Goal: Task Accomplishment & Management: Manage account settings

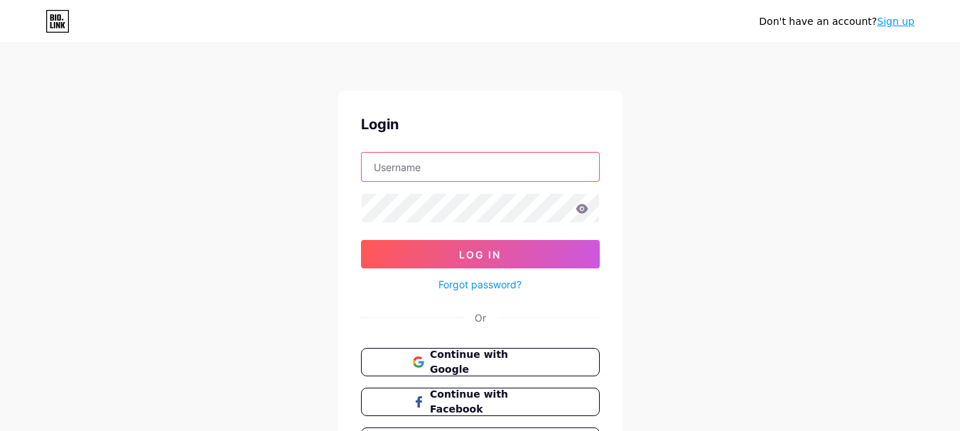
type input "[EMAIL_ADDRESS][DOMAIN_NAME]"
drag, startPoint x: 0, startPoint y: 0, endPoint x: 467, endPoint y: 166, distance: 496.1
click at [467, 166] on input "[EMAIL_ADDRESS][DOMAIN_NAME]" at bounding box center [480, 167] width 237 height 28
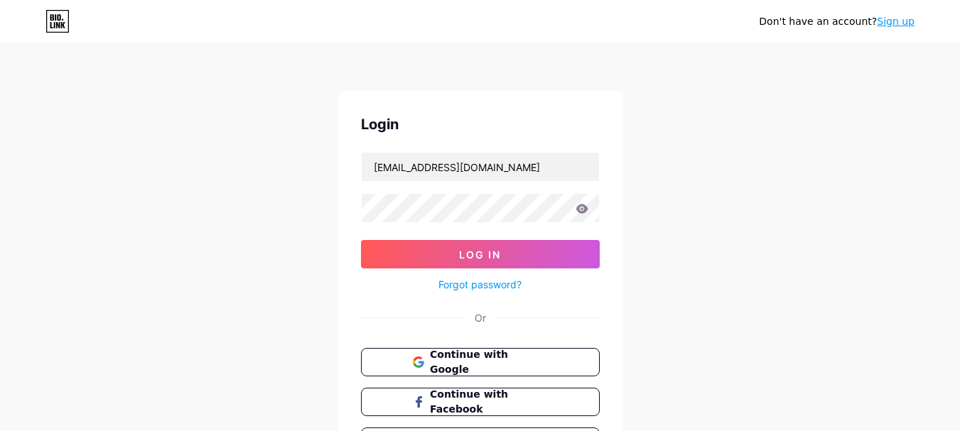
click at [587, 212] on icon at bounding box center [581, 209] width 13 height 10
click at [579, 212] on icon at bounding box center [581, 208] width 12 height 9
click at [584, 208] on icon at bounding box center [581, 208] width 12 height 9
click at [347, 198] on div "Login [EMAIL_ADDRESS][DOMAIN_NAME] Log In Forgot password? Or Continue with Goo…" at bounding box center [480, 285] width 284 height 388
click at [63, 109] on div "Don't have an account? Sign up Login [EMAIL_ADDRESS][DOMAIN_NAME] Log In Forgot…" at bounding box center [480, 262] width 960 height 524
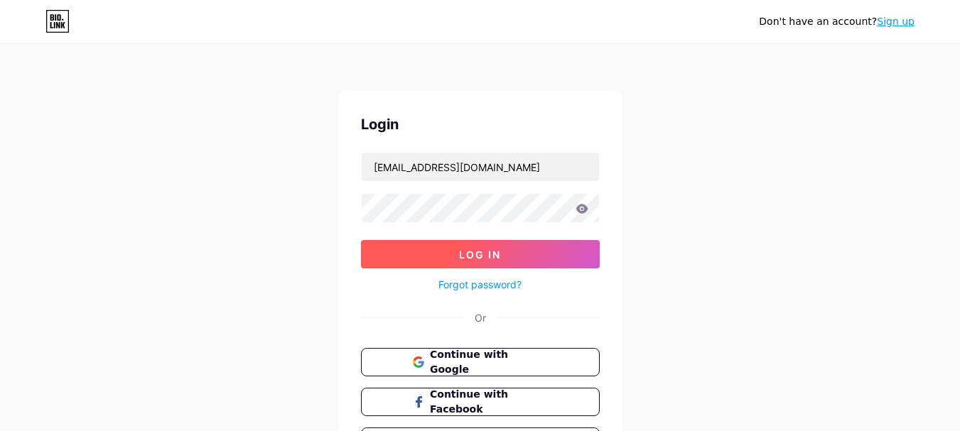
click at [489, 258] on span "Log In" at bounding box center [480, 255] width 42 height 12
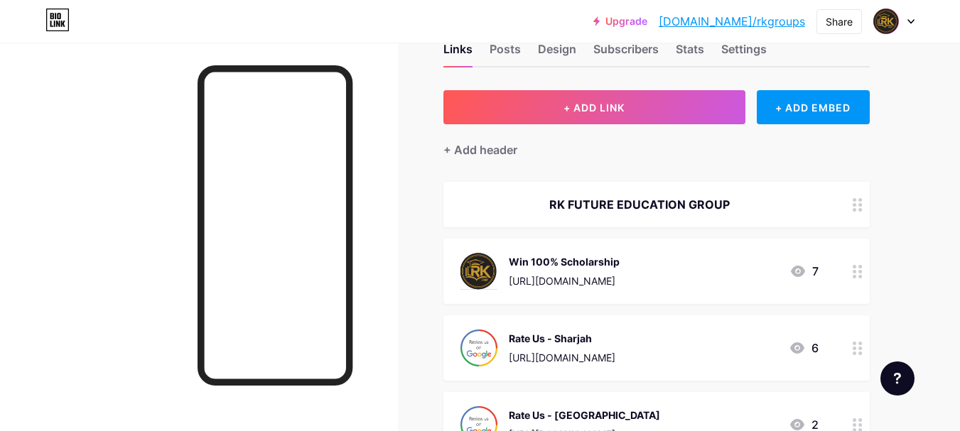
scroll to position [71, 0]
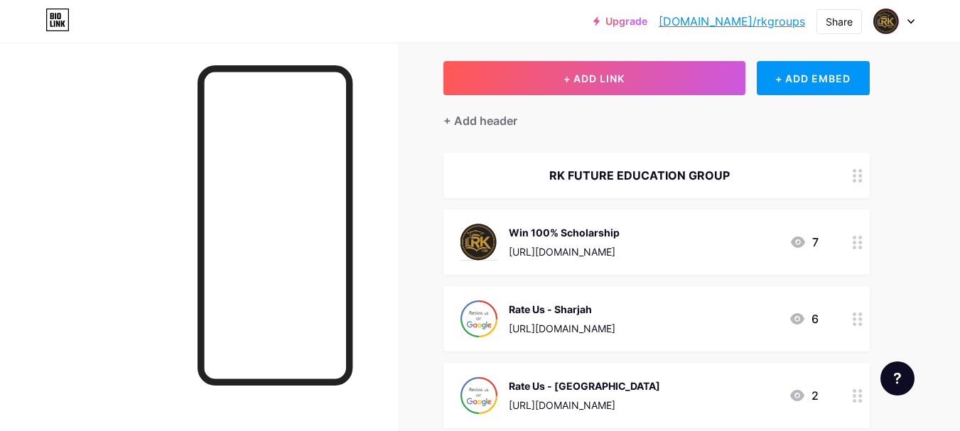
click at [613, 241] on div "Win 100% Scholarship [URL][DOMAIN_NAME]" at bounding box center [564, 242] width 111 height 37
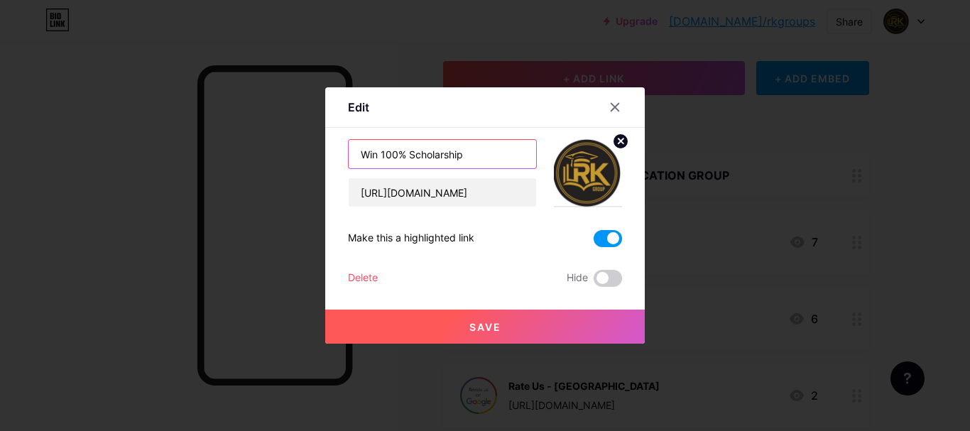
drag, startPoint x: 478, startPoint y: 153, endPoint x: 356, endPoint y: 155, distance: 122.2
click at [356, 155] on input "Win 100% Scholarship" at bounding box center [443, 154] width 188 height 28
type input "R"
type input "Website"
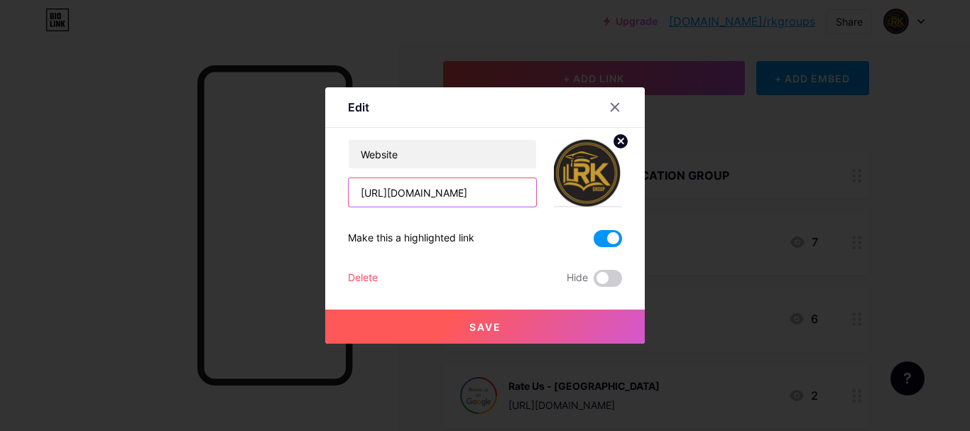
click at [480, 193] on input "[URL][DOMAIN_NAME]" at bounding box center [443, 192] width 188 height 28
paste input "[DOMAIN_NAME][URL]"
type input "[URL][DOMAIN_NAME]"
click at [505, 330] on button "Save" at bounding box center [485, 327] width 320 height 34
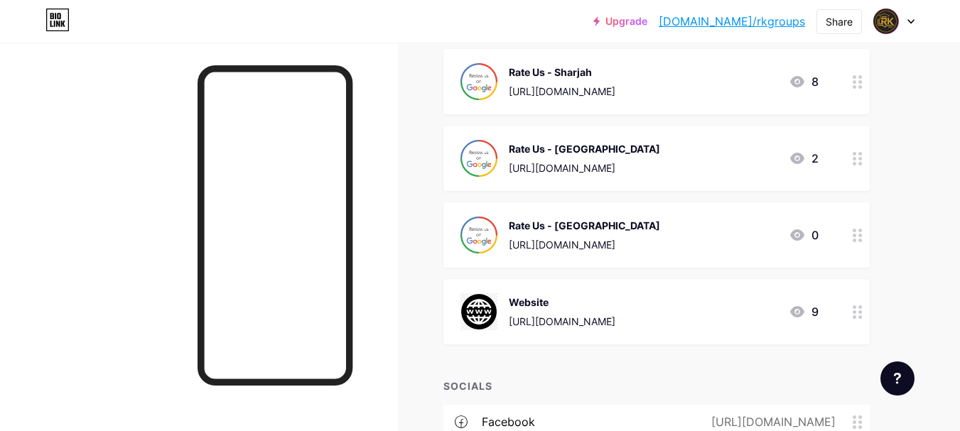
scroll to position [355, 0]
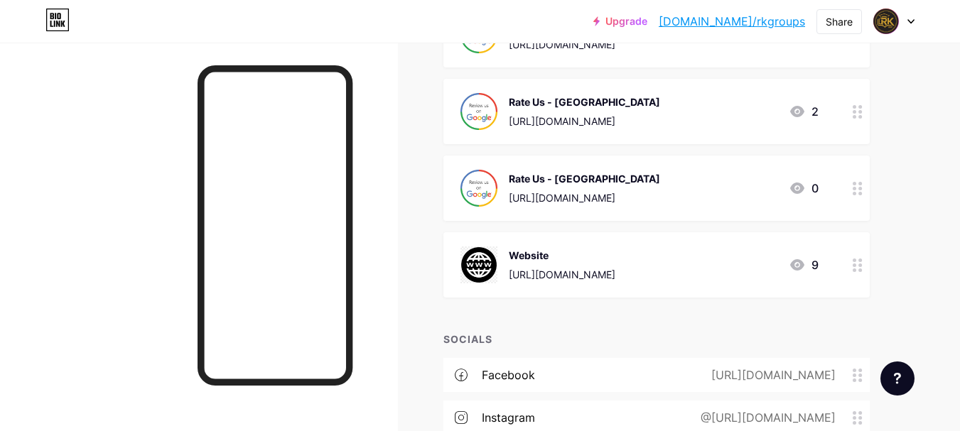
click at [690, 269] on div "Website [URL][DOMAIN_NAME] 9" at bounding box center [639, 264] width 358 height 37
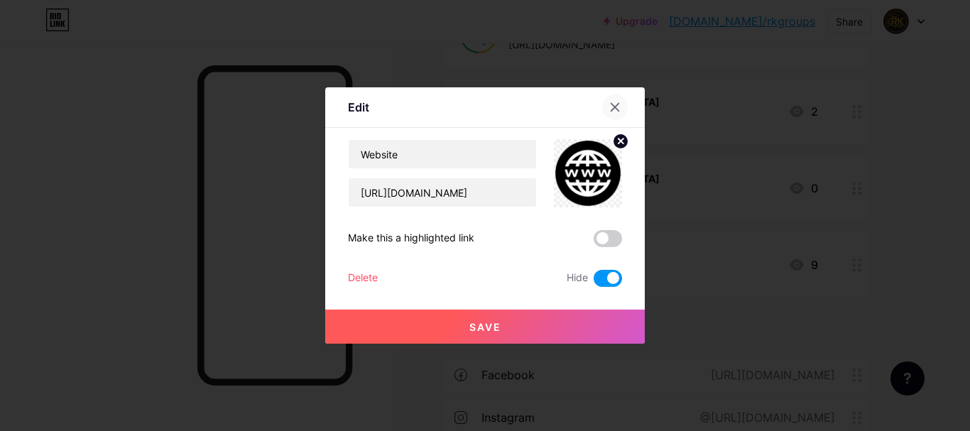
click at [614, 104] on icon at bounding box center [614, 107] width 11 height 11
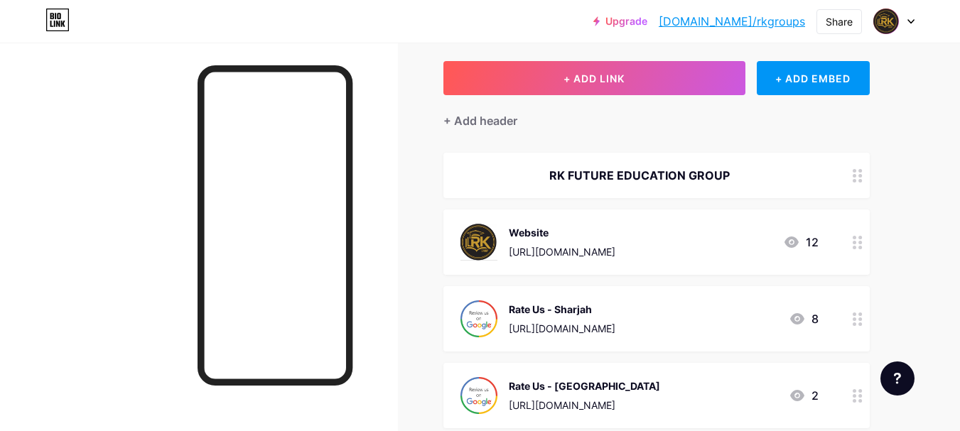
scroll to position [0, 0]
